Goal: Obtain resource: Download file/media

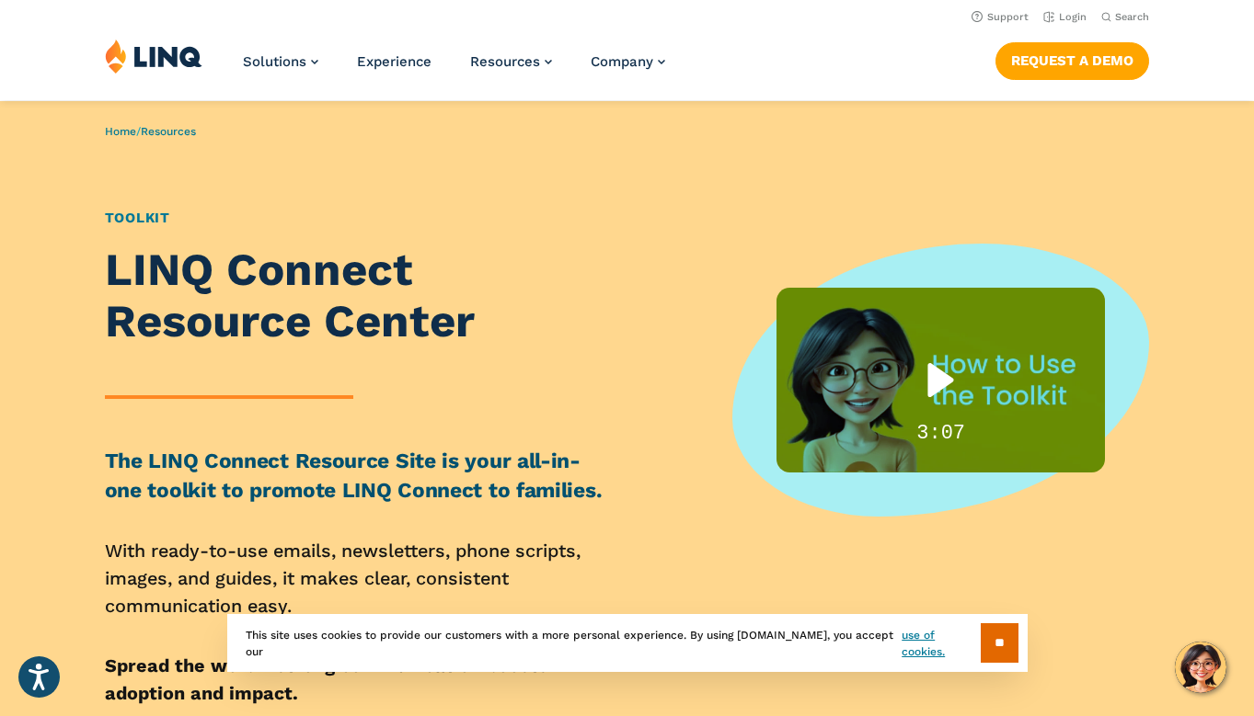
click at [940, 377] on div "Play" at bounding box center [940, 380] width 117 height 74
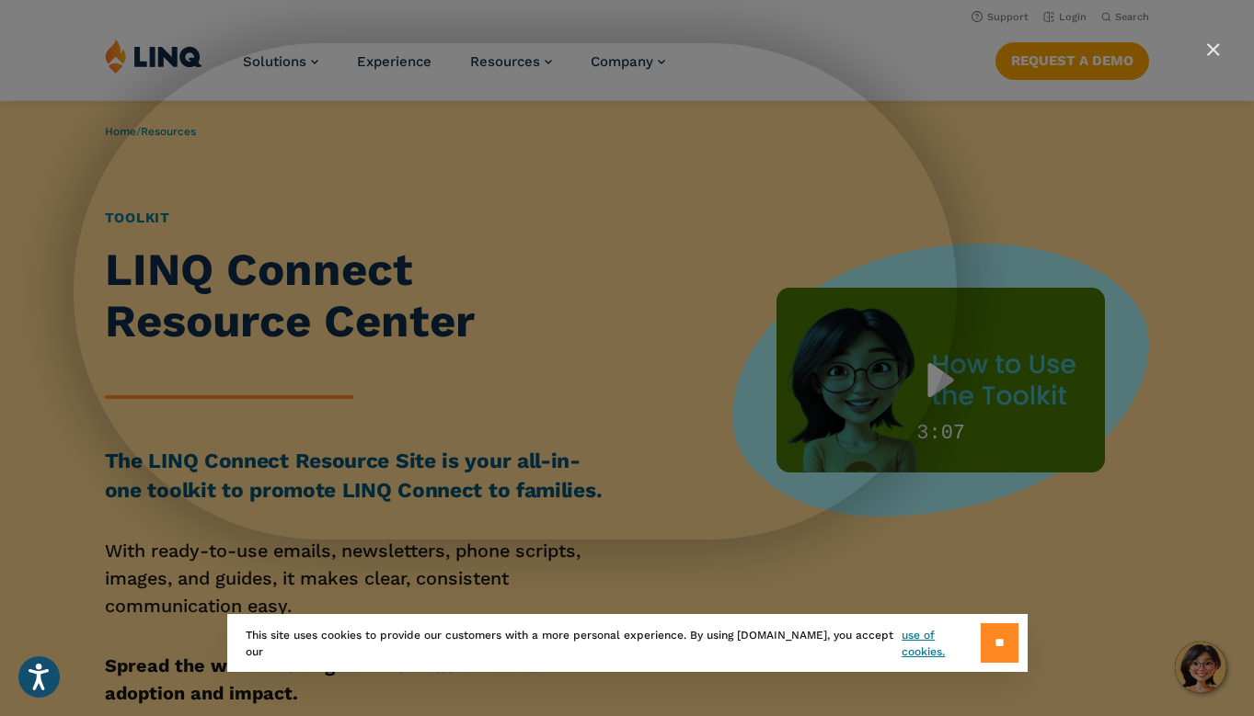
click at [988, 633] on input "**" at bounding box center [999, 644] width 38 height 40
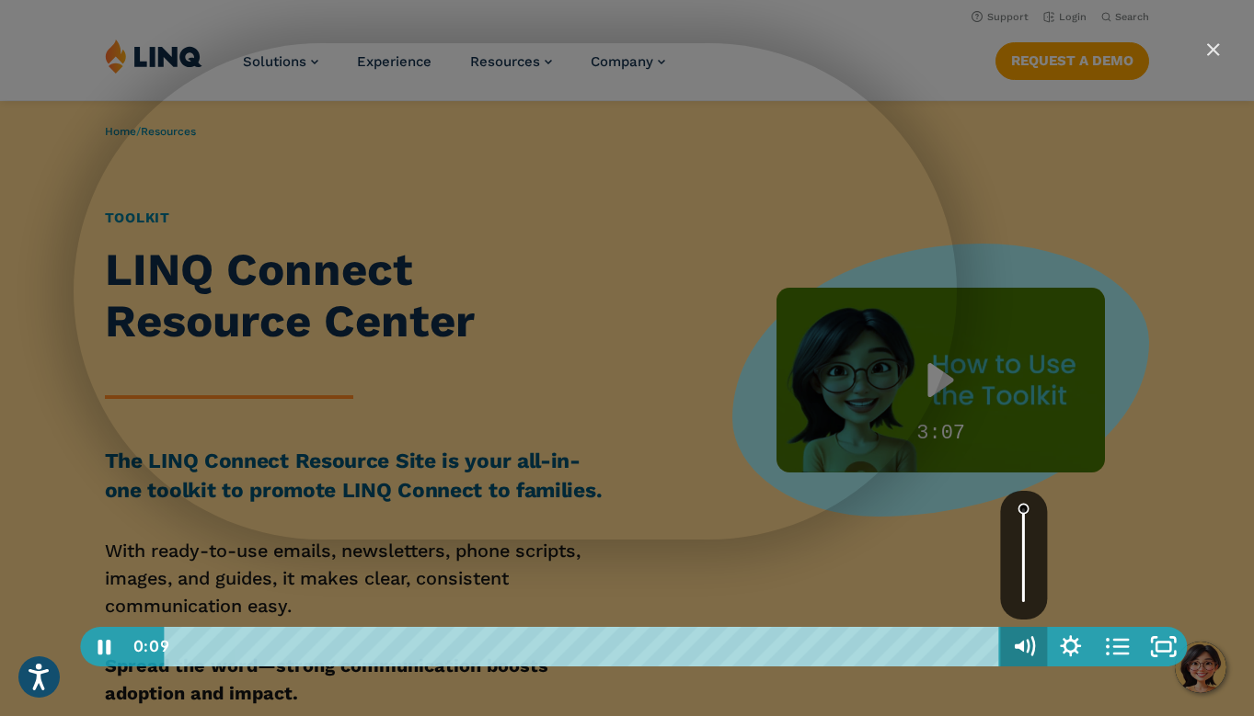
click at [1024, 640] on icon "Mute" at bounding box center [1023, 646] width 47 height 40
click at [1024, 640] on icon "Unmute" at bounding box center [1023, 646] width 47 height 40
drag, startPoint x: 1027, startPoint y: 508, endPoint x: 1027, endPoint y: 469, distance: 38.6
click at [1026, 476] on div "Click for sound @keyframes VOLUME_SMALL_WAVE_FLASH { 0% { opacity: 0; } 33% { o…" at bounding box center [634, 358] width 1120 height 630
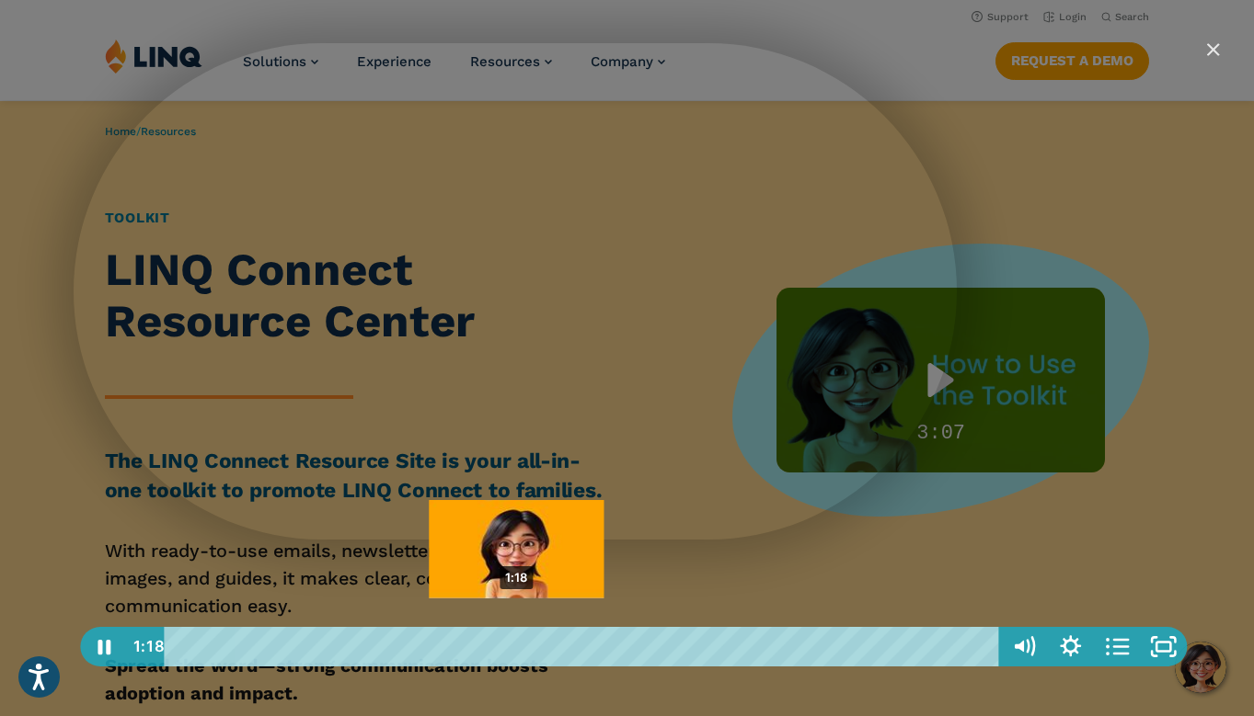
drag, startPoint x: 499, startPoint y: 648, endPoint x: 520, endPoint y: 640, distance: 21.9
click at [520, 640] on div "Playbar" at bounding box center [516, 646] width 13 height 13
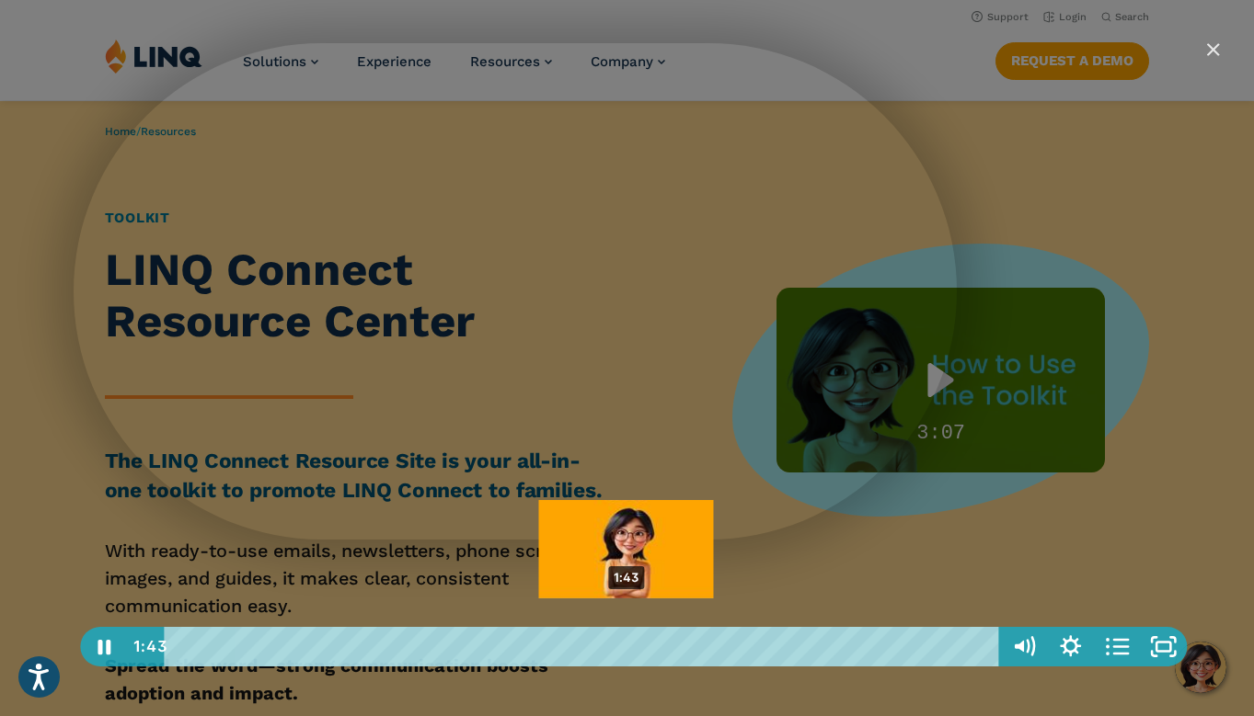
click at [626, 633] on div "1:43" at bounding box center [585, 647] width 807 height 40
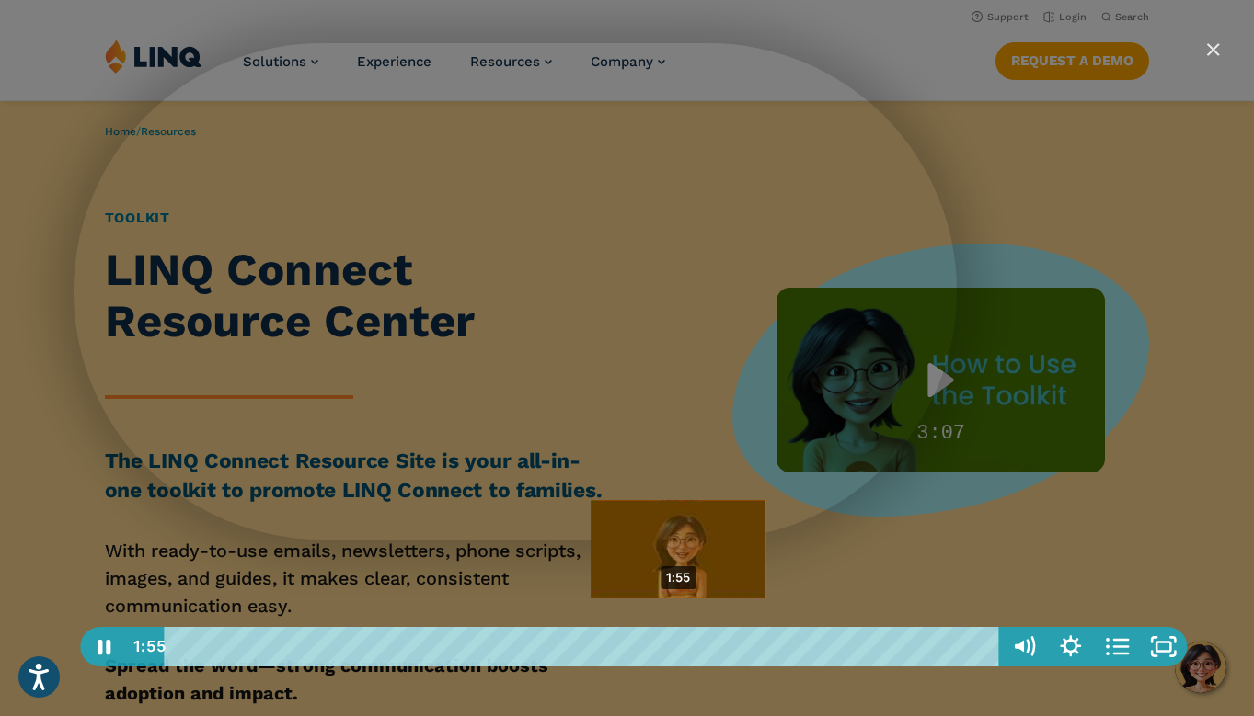
drag, startPoint x: 631, startPoint y: 647, endPoint x: 679, endPoint y: 643, distance: 48.0
click at [679, 643] on div "Playbar" at bounding box center [677, 646] width 13 height 13
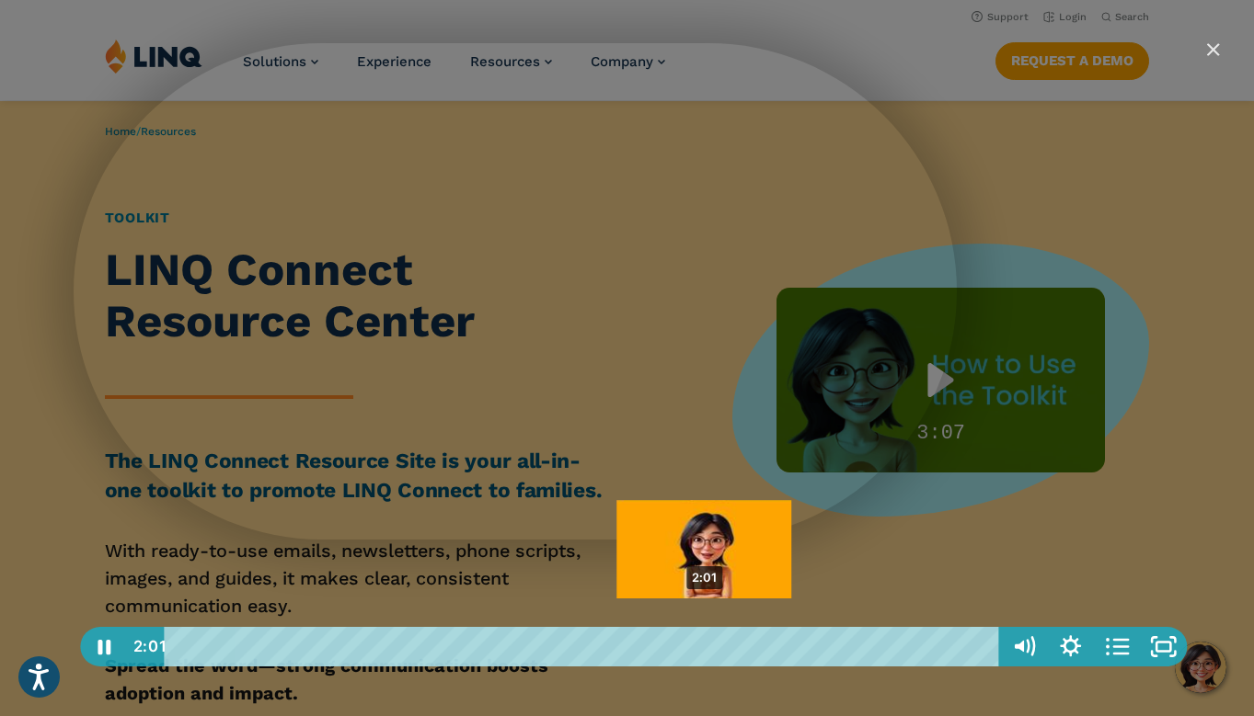
drag, startPoint x: 700, startPoint y: 650, endPoint x: 709, endPoint y: 652, distance: 9.4
click at [709, 652] on div "Playbar" at bounding box center [703, 646] width 13 height 13
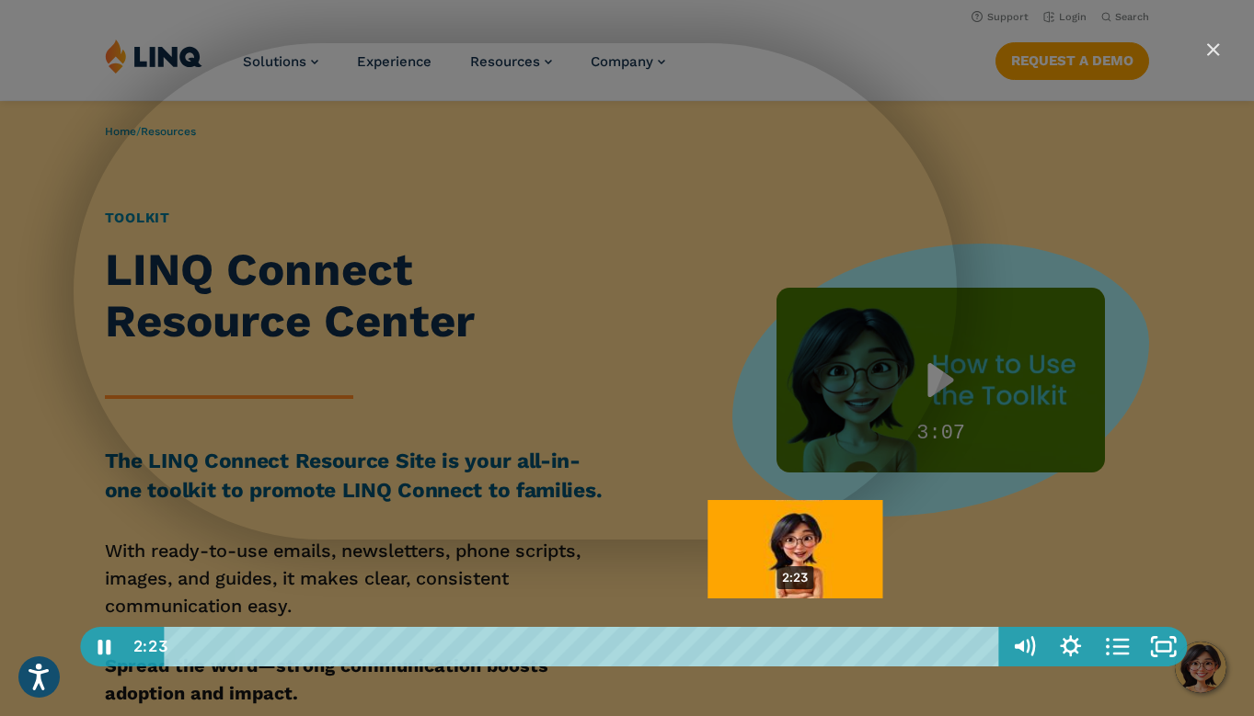
drag, startPoint x: 770, startPoint y: 648, endPoint x: 801, endPoint y: 648, distance: 31.3
click at [801, 648] on div "Playbar" at bounding box center [795, 646] width 13 height 13
drag, startPoint x: 798, startPoint y: 648, endPoint x: 829, endPoint y: 647, distance: 30.4
click at [808, 647] on div "Playbar" at bounding box center [801, 646] width 13 height 13
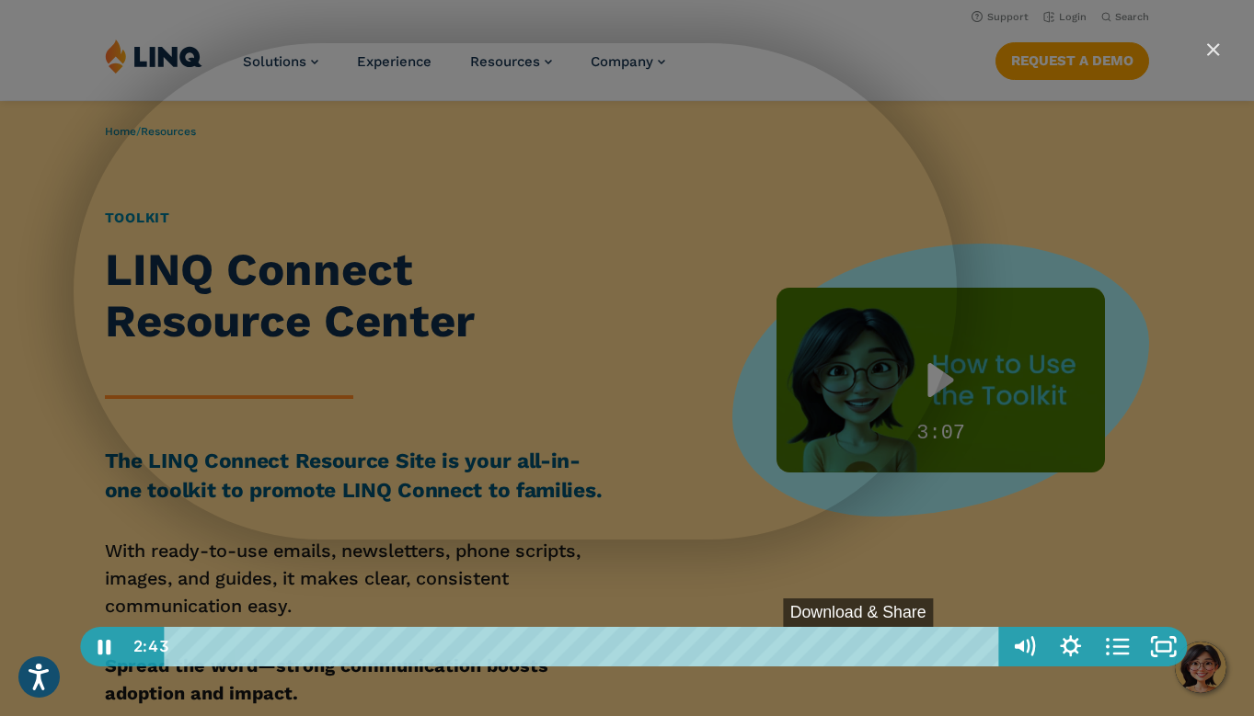
drag, startPoint x: 856, startPoint y: 649, endPoint x: 922, endPoint y: 645, distance: 65.5
click at [888, 645] on div "Playbar" at bounding box center [882, 646] width 13 height 13
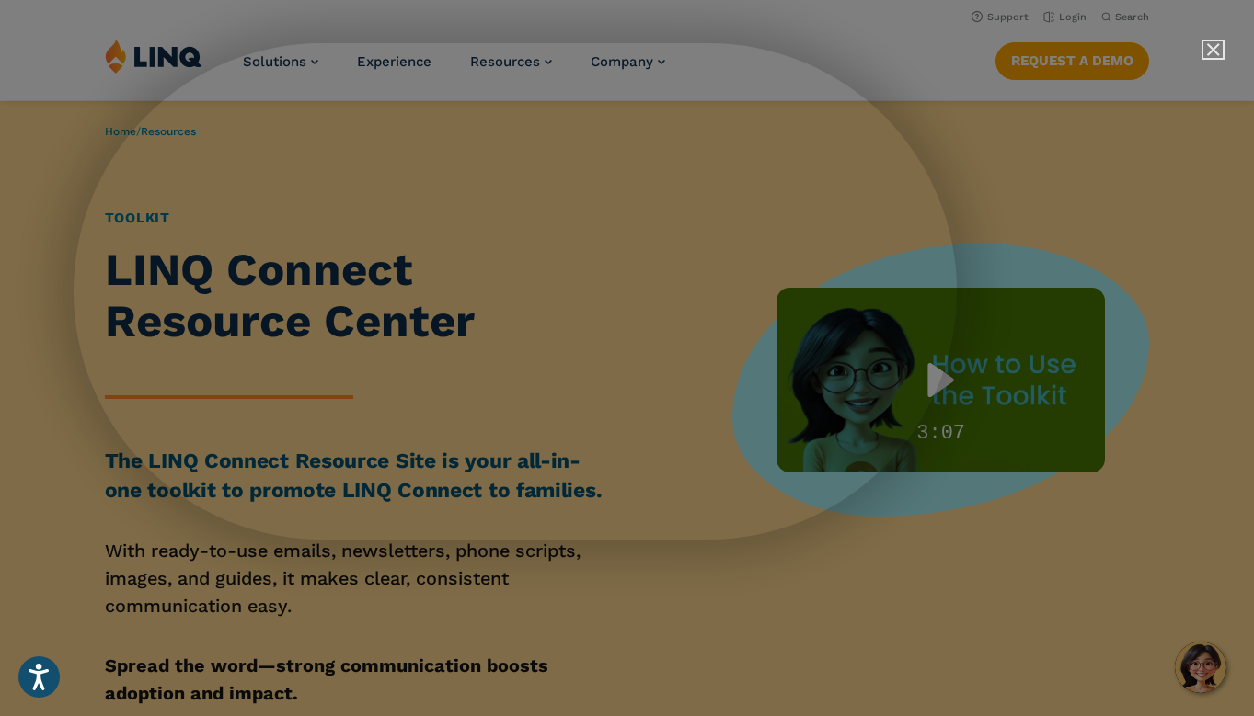
click at [1211, 47] on img "Close" at bounding box center [1204, 57] width 31 height 31
